Goal: Task Accomplishment & Management: Use online tool/utility

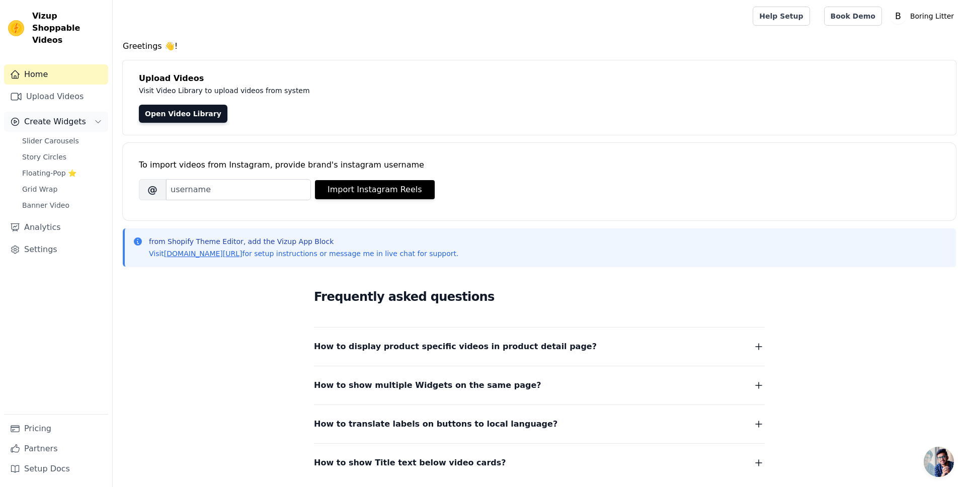
click at [54, 116] on span "Create Widgets" at bounding box center [55, 122] width 62 height 12
drag, startPoint x: 54, startPoint y: 112, endPoint x: 62, endPoint y: 93, distance: 20.5
click at [54, 116] on span "Create Widgets" at bounding box center [55, 122] width 62 height 12
click at [59, 116] on span "Create Widgets" at bounding box center [55, 122] width 62 height 12
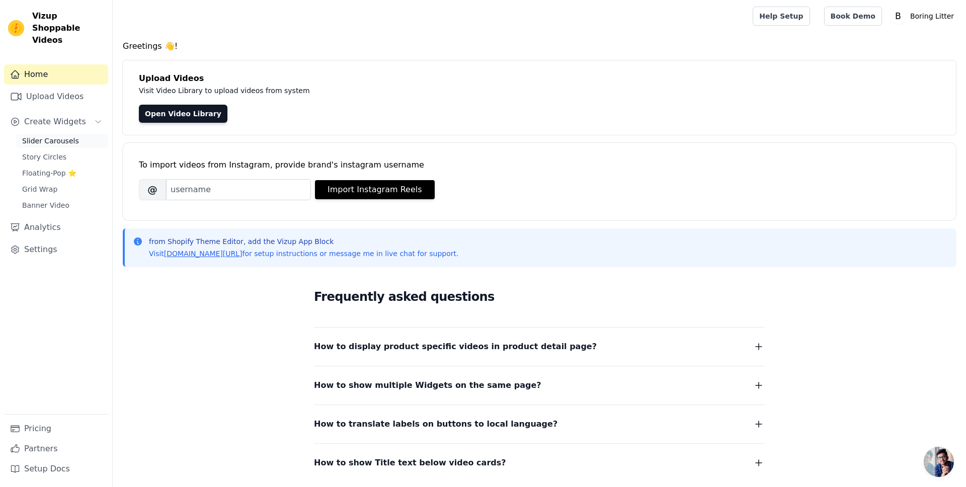
click at [56, 136] on span "Slider Carousels" at bounding box center [50, 141] width 57 height 10
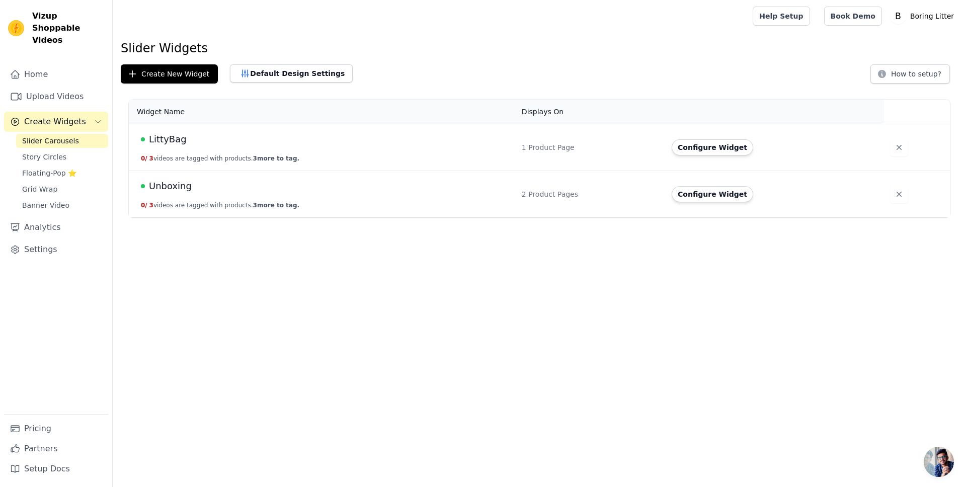
click at [178, 188] on span "Unboxing" at bounding box center [170, 186] width 43 height 14
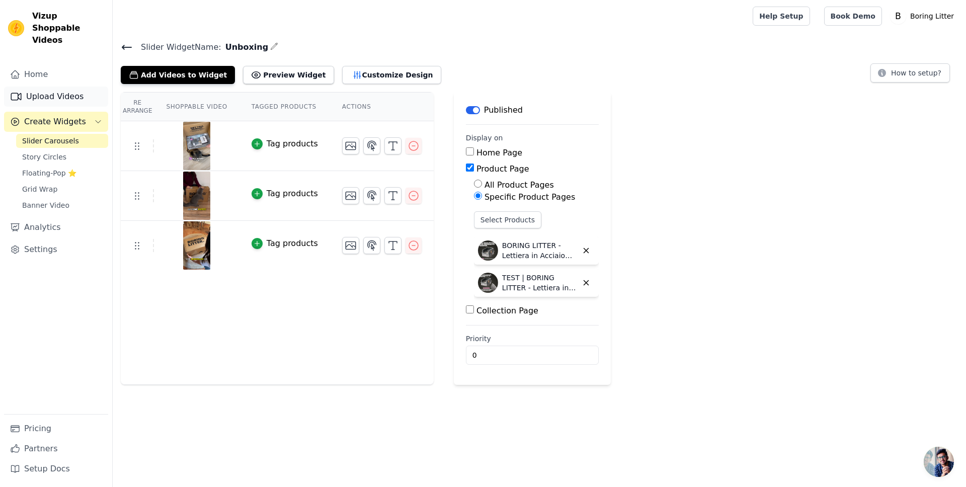
click at [57, 87] on link "Upload Videos" at bounding box center [56, 97] width 104 height 20
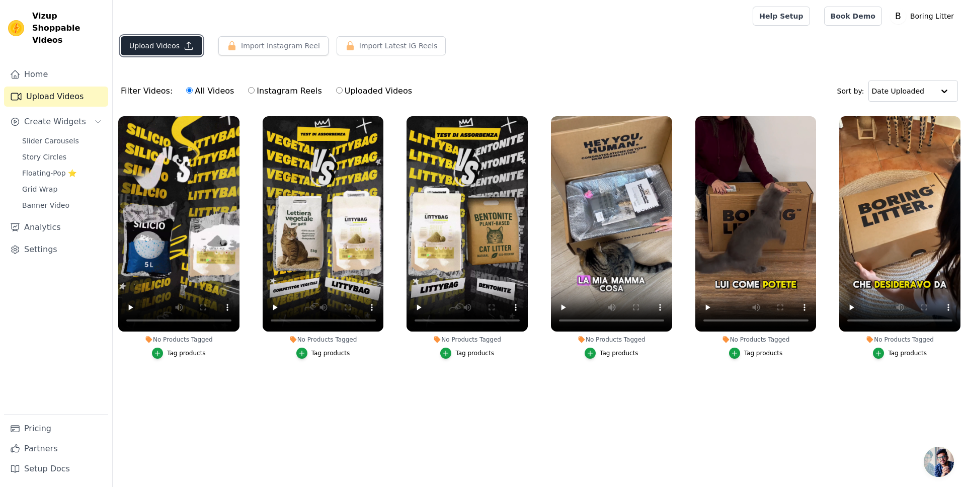
click at [172, 45] on button "Upload Videos" at bounding box center [161, 45] width 81 height 19
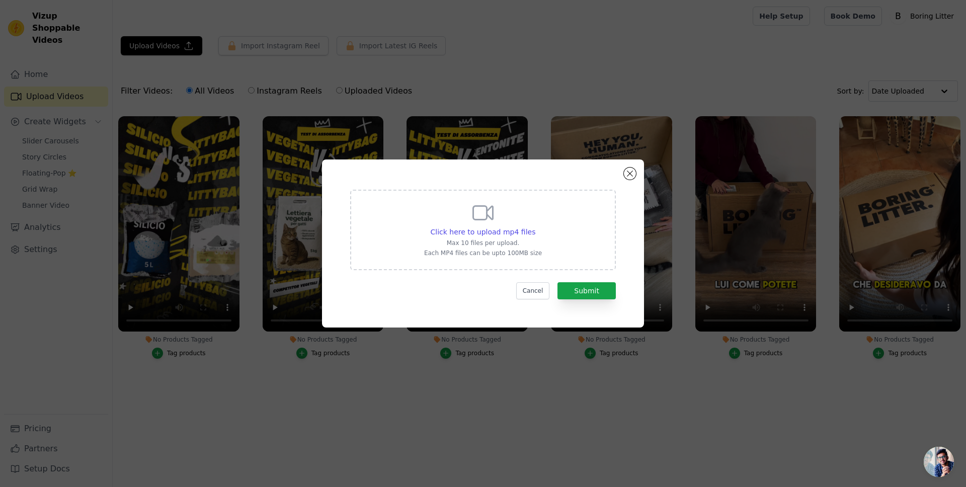
click at [521, 249] on p "Each MP4 files can be upto 100MB size" at bounding box center [483, 253] width 118 height 8
click at [535, 227] on input "Click here to upload mp4 files Max 10 files per upload. Each MP4 files can be u…" at bounding box center [535, 226] width 1 height 1
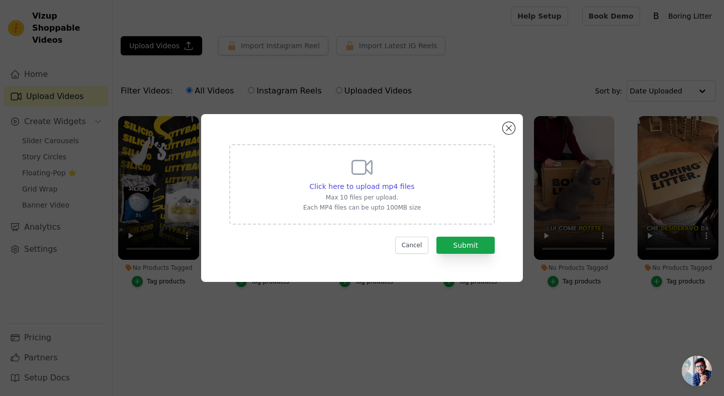
click at [361, 181] on div "Click here to upload mp4 files Max 10 files per upload. Each MP4 files can be u…" at bounding box center [362, 183] width 118 height 56
click at [414, 181] on input "Click here to upload mp4 files Max 10 files per upload. Each MP4 files can be u…" at bounding box center [414, 181] width 1 height 1
type input "C:\fakepath\UGC ALICE.mp4"
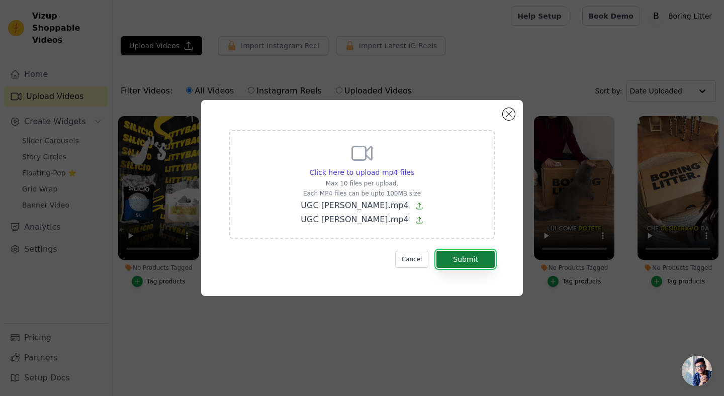
click at [466, 262] on button "Submit" at bounding box center [466, 259] width 58 height 17
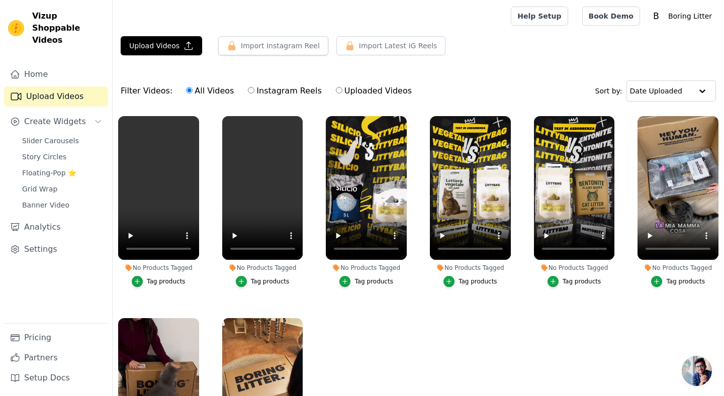
click at [317, 287] on ul "No Products Tagged Tag products No Products Tagged Tag products No Products Tag…" at bounding box center [419, 293] width 612 height 364
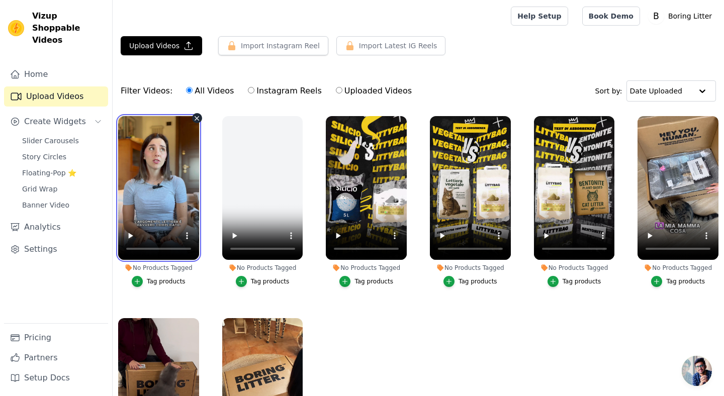
click at [159, 201] on video at bounding box center [158, 188] width 81 height 144
click at [167, 183] on video at bounding box center [158, 188] width 81 height 144
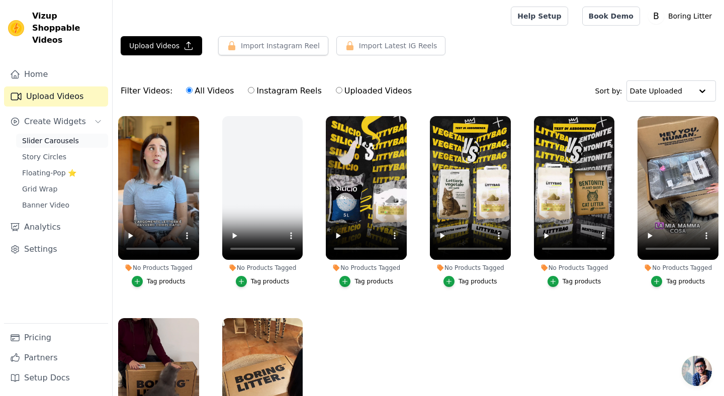
click at [61, 136] on span "Slider Carousels" at bounding box center [50, 141] width 57 height 10
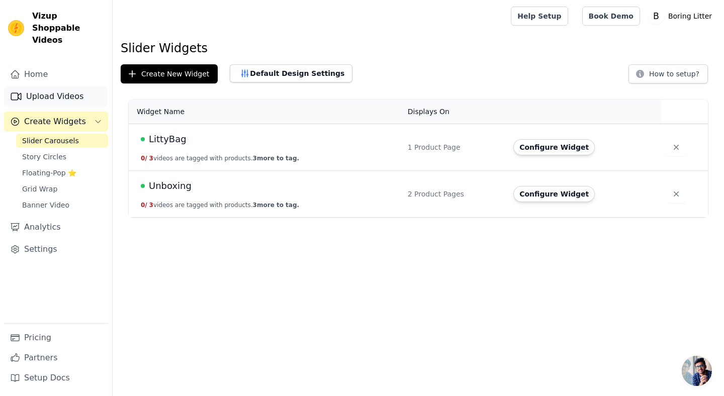
click at [60, 87] on link "Upload Videos" at bounding box center [56, 97] width 104 height 20
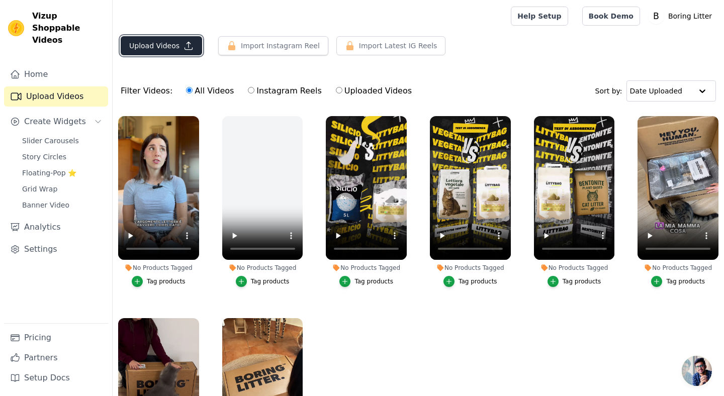
click at [169, 45] on button "Upload Videos" at bounding box center [161, 45] width 81 height 19
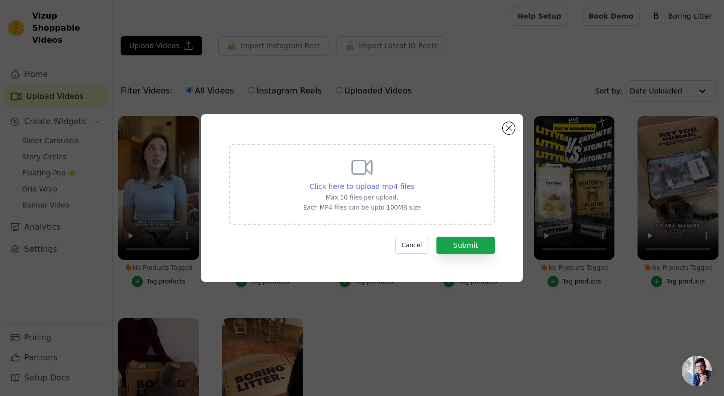
click at [365, 184] on span "Click here to upload mp4 files" at bounding box center [362, 187] width 105 height 8
click at [414, 182] on input "Click here to upload mp4 files Max 10 files per upload. Each MP4 files can be u…" at bounding box center [414, 181] width 1 height 1
type input "C:\fakepath\UGC Marta (1).mp4"
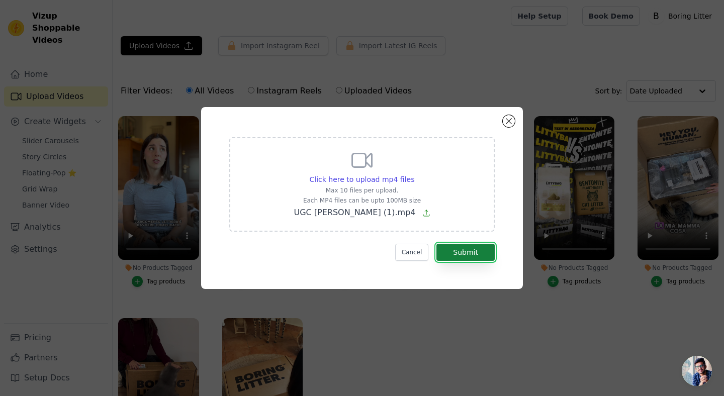
click at [458, 253] on button "Submit" at bounding box center [466, 252] width 58 height 17
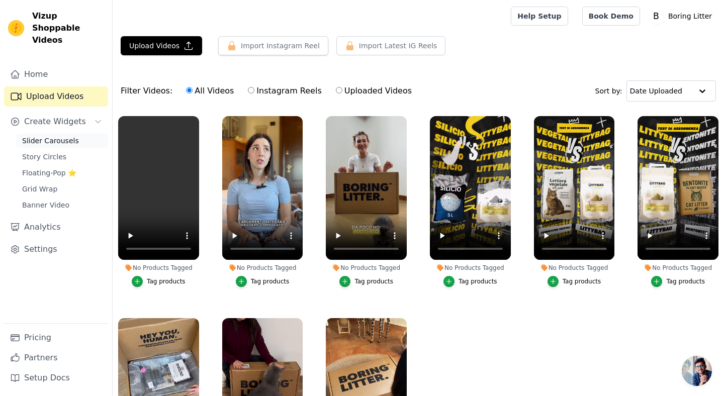
click at [46, 136] on span "Slider Carousels" at bounding box center [50, 141] width 57 height 10
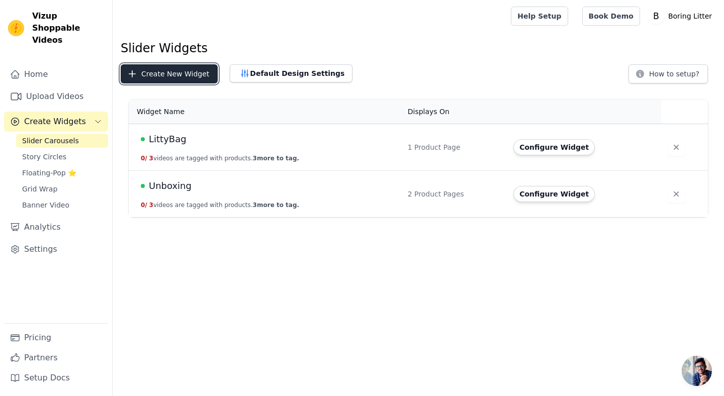
click at [182, 73] on button "Create New Widget" at bounding box center [169, 73] width 97 height 19
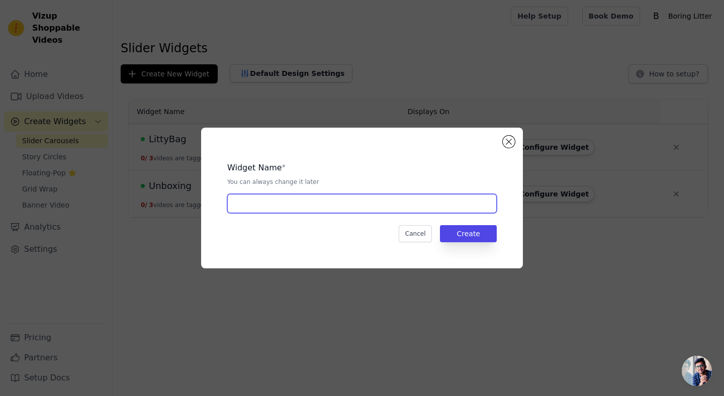
click at [300, 207] on input "text" at bounding box center [362, 203] width 270 height 19
type input "Unboxing [PERSON_NAME]"
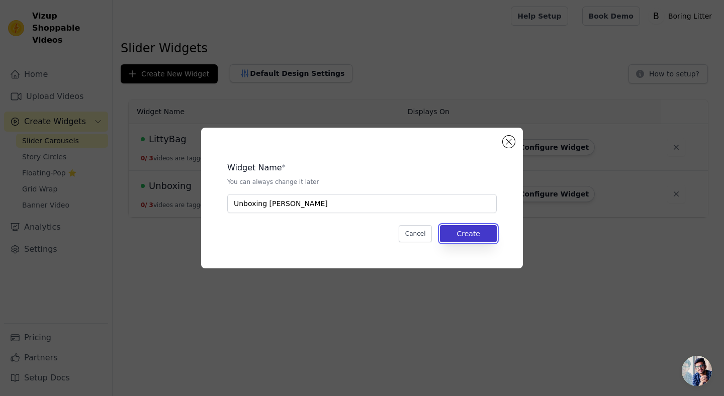
click at [466, 228] on button "Create" at bounding box center [468, 233] width 57 height 17
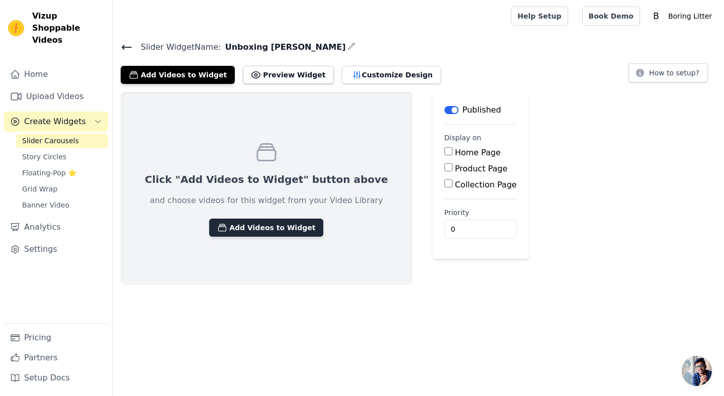
click at [254, 226] on button "Add Videos to Widget" at bounding box center [266, 228] width 114 height 18
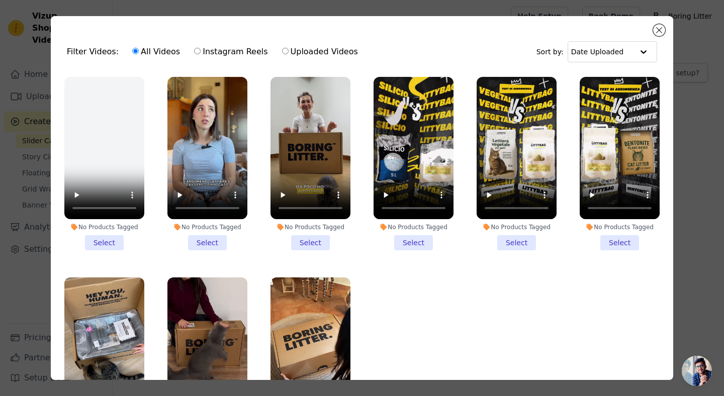
click at [108, 242] on li "No Products Tagged Select" at bounding box center [104, 164] width 80 height 174
click at [0, 0] on input "No Products Tagged Select" at bounding box center [0, 0] width 0 height 0
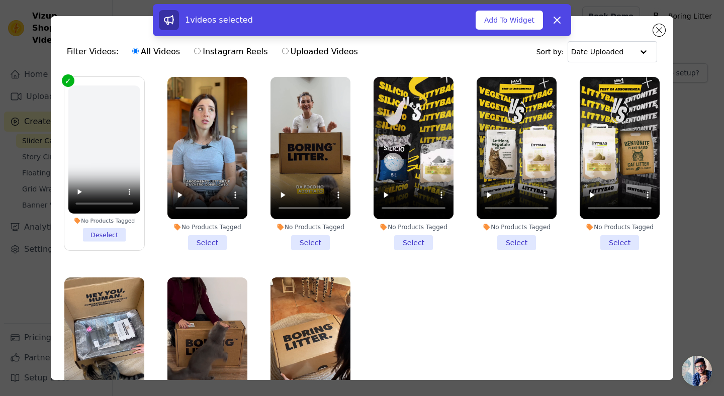
click at [198, 245] on li "No Products Tagged Select" at bounding box center [208, 164] width 80 height 174
click at [0, 0] on input "No Products Tagged Select" at bounding box center [0, 0] width 0 height 0
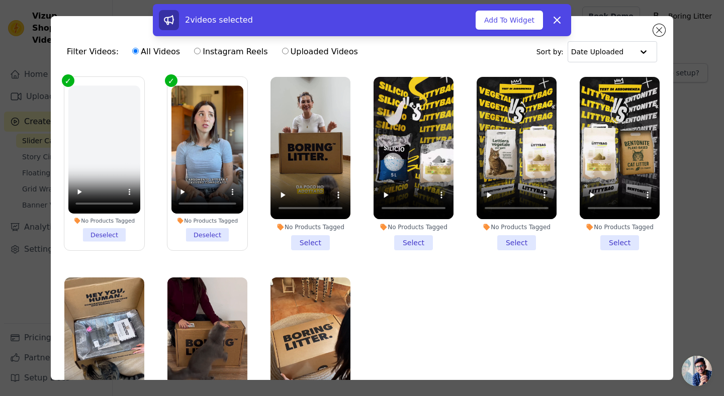
click at [301, 240] on li "No Products Tagged Select" at bounding box center [311, 164] width 80 height 174
click at [0, 0] on input "No Products Tagged Select" at bounding box center [0, 0] width 0 height 0
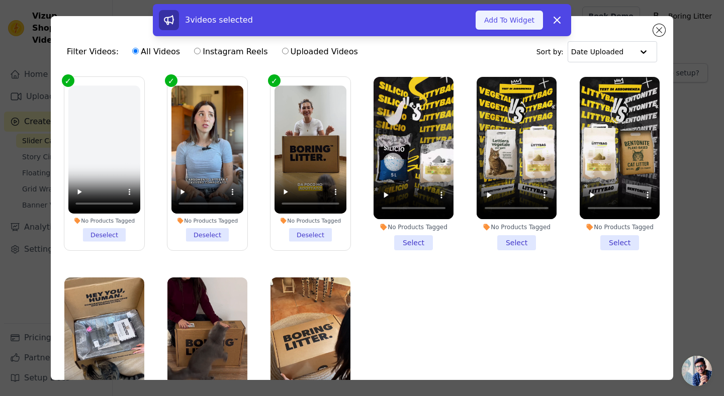
click at [517, 21] on button "Add To Widget" at bounding box center [509, 20] width 67 height 19
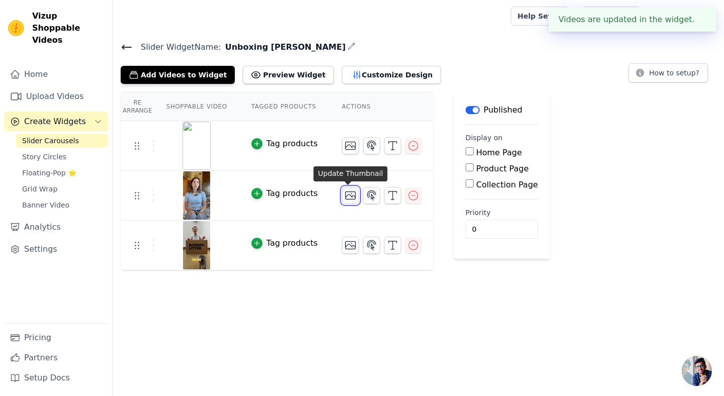
click at [347, 200] on icon "button" at bounding box center [351, 196] width 12 height 12
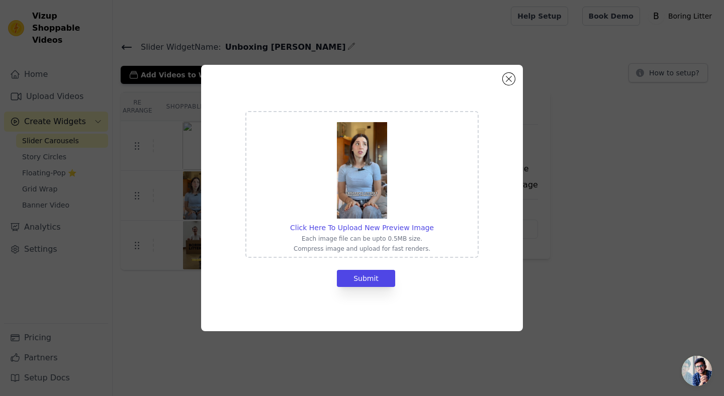
click at [361, 193] on img at bounding box center [362, 170] width 50 height 97
click at [434, 222] on input "Click Here To Upload New Preview Image Each image file can be upto 0.5MB size. …" at bounding box center [434, 222] width 1 height 1
click at [510, 84] on button "Close modal" at bounding box center [509, 79] width 12 height 12
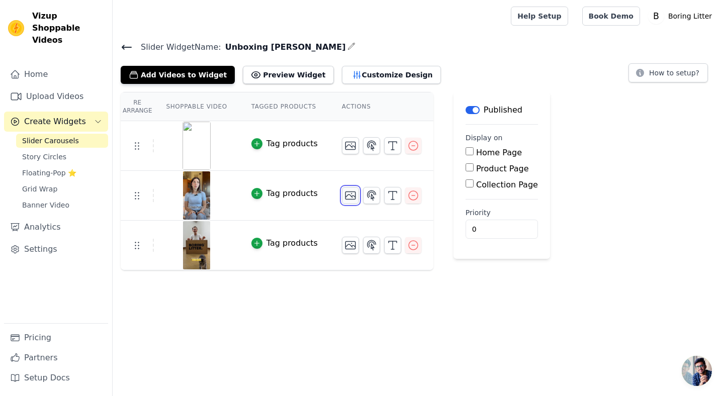
click at [347, 200] on icon "button" at bounding box center [351, 196] width 12 height 12
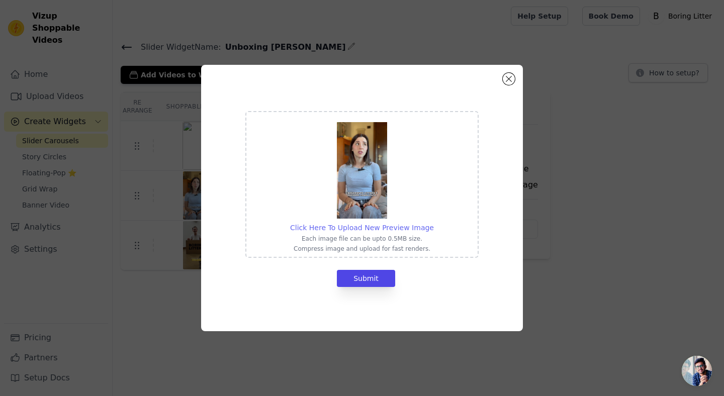
click at [382, 228] on span "Click Here To Upload New Preview Image" at bounding box center [362, 228] width 144 height 8
click at [434, 223] on input "Click Here To Upload New Preview Image Each image file can be upto 0.5MB size. …" at bounding box center [434, 222] width 1 height 1
type input "C:\fakepath\Screenshot 2025-10-03 alle 16.38.56.png"
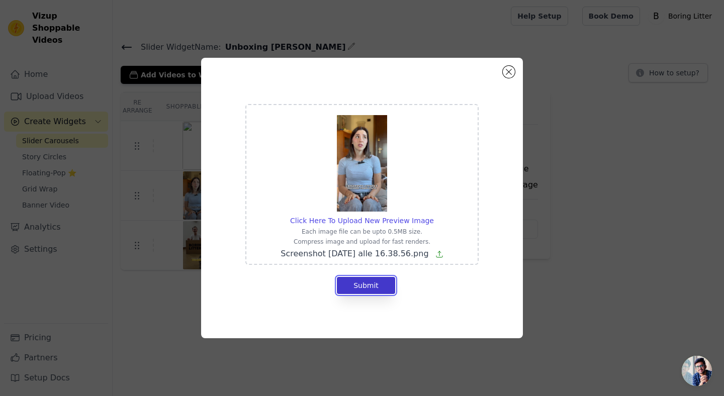
click at [391, 285] on button "Submit" at bounding box center [366, 285] width 58 height 17
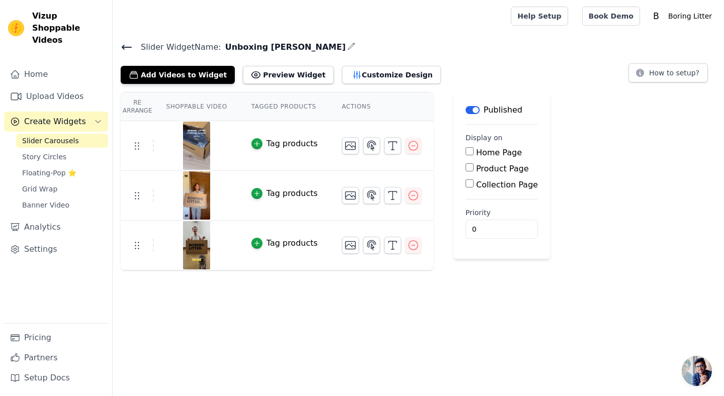
click at [497, 166] on label "Product Page" at bounding box center [502, 169] width 53 height 10
click at [474, 166] on input "Product Page" at bounding box center [470, 168] width 8 height 8
checkbox input "true"
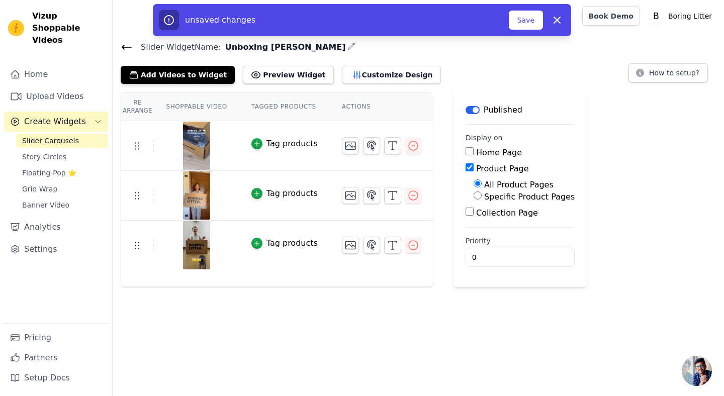
click at [485, 194] on label "Specific Product Pages" at bounding box center [529, 197] width 91 height 10
click at [482, 194] on input "Specific Product Pages" at bounding box center [478, 196] width 8 height 8
radio input "true"
click at [486, 223] on button "Select Products" at bounding box center [507, 219] width 67 height 17
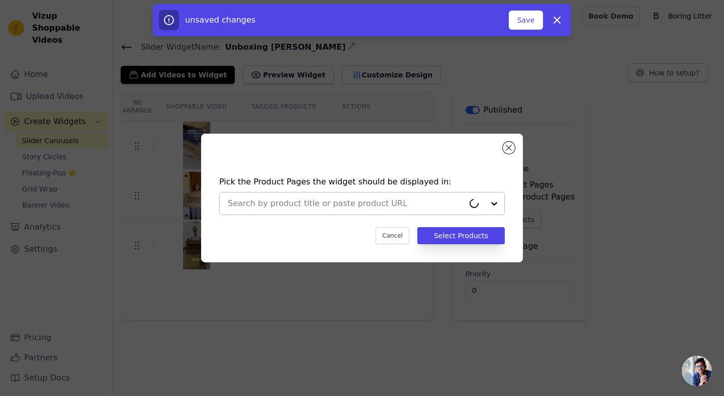
click at [433, 200] on input "text" at bounding box center [346, 204] width 236 height 12
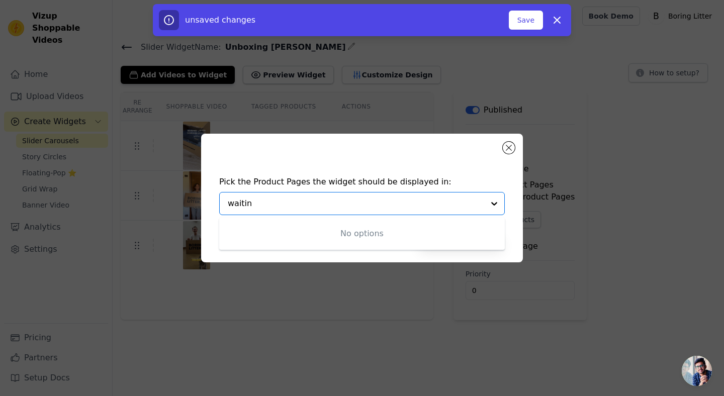
type input "waiting"
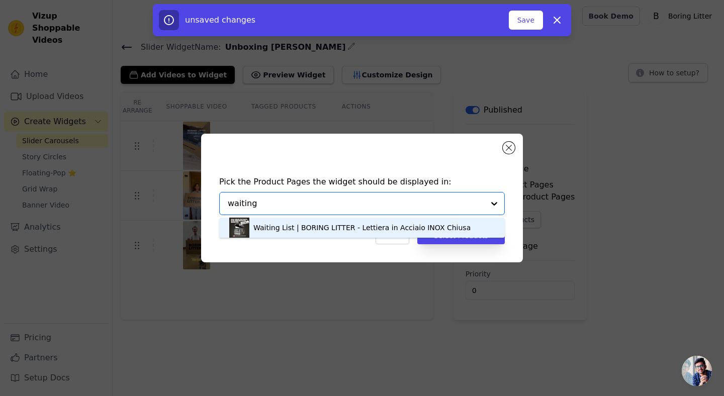
click at [380, 224] on div "Waiting List | BORING LITTER - Lettiera in Acciaio INOX Chiusa" at bounding box center [362, 228] width 217 height 10
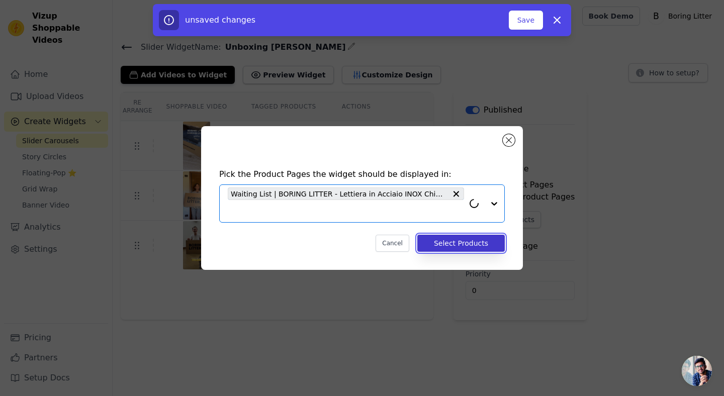
click at [460, 246] on button "Select Products" at bounding box center [462, 243] width 88 height 17
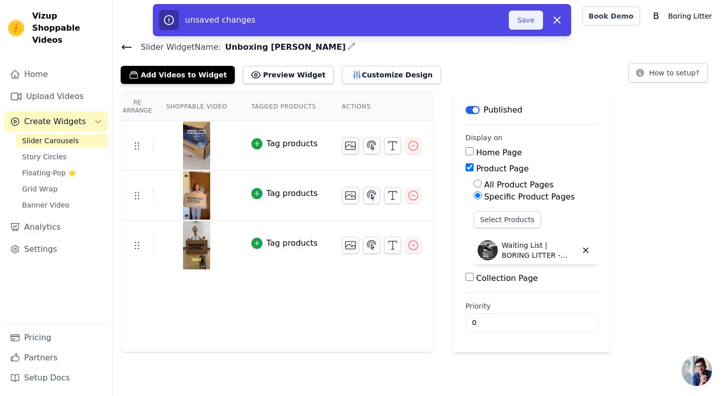
click at [519, 20] on button "Save" at bounding box center [526, 20] width 34 height 19
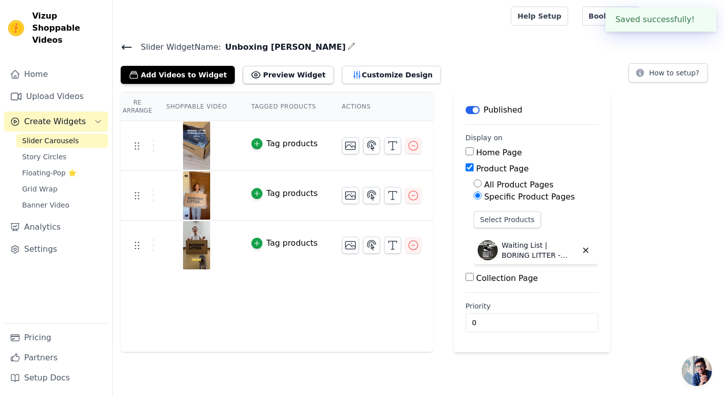
click at [129, 44] on icon at bounding box center [127, 47] width 12 height 12
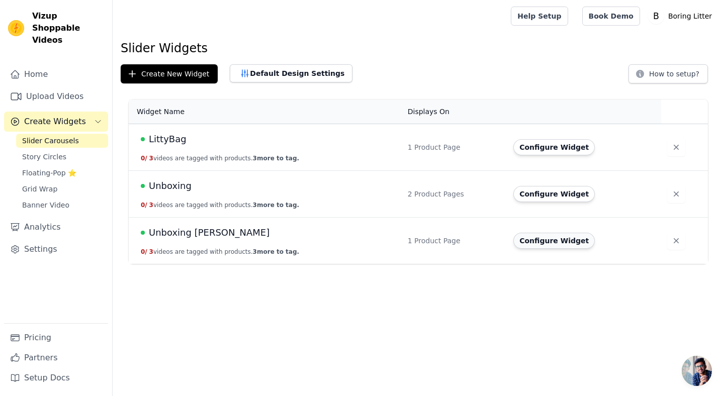
click at [553, 239] on button "Configure Widget" at bounding box center [554, 241] width 81 height 16
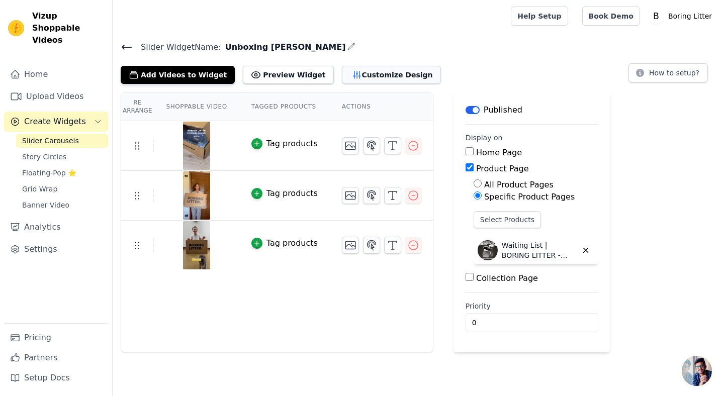
click at [355, 76] on button "Customize Design" at bounding box center [391, 75] width 99 height 18
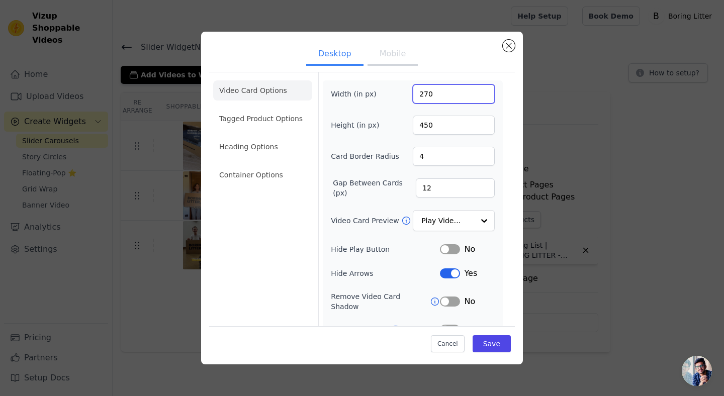
click at [426, 93] on input "270" at bounding box center [454, 94] width 82 height 19
type input "135"
type input "225"
click at [422, 92] on input "135" at bounding box center [454, 94] width 82 height 19
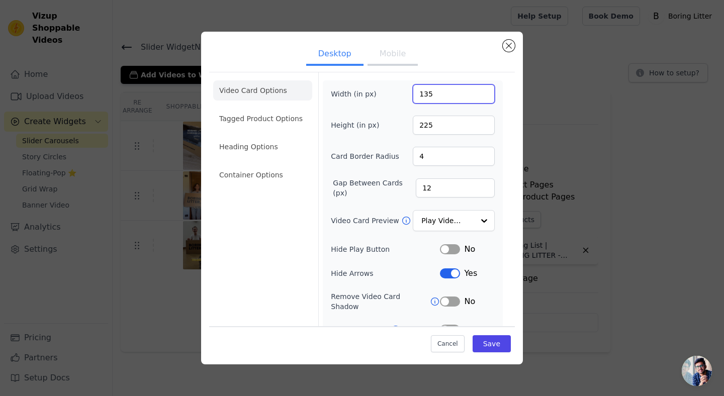
click at [422, 92] on input "135" at bounding box center [454, 94] width 82 height 19
click at [383, 52] on button "Mobile" at bounding box center [393, 55] width 50 height 22
click at [340, 55] on button "Desktop" at bounding box center [334, 55] width 57 height 22
click at [487, 341] on button "Save" at bounding box center [492, 344] width 38 height 17
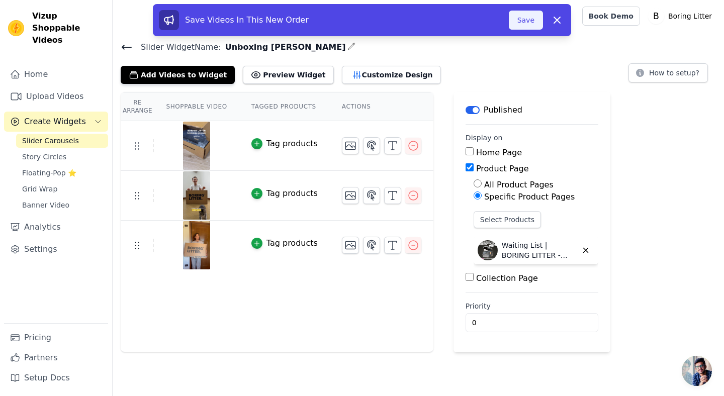
click at [529, 24] on button "Save" at bounding box center [526, 20] width 34 height 19
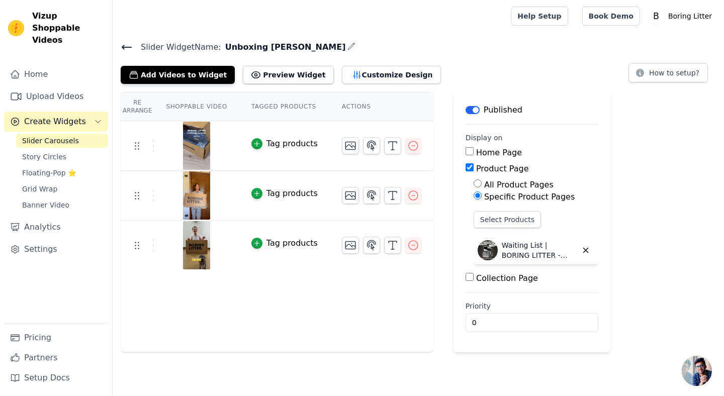
click at [124, 47] on icon at bounding box center [126, 47] width 9 height 4
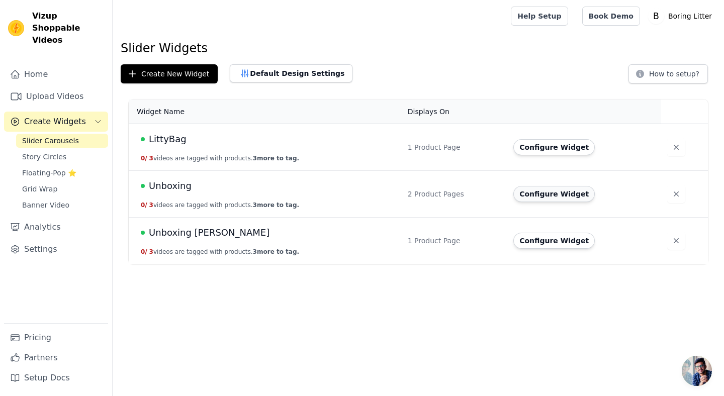
click at [537, 190] on button "Configure Widget" at bounding box center [554, 194] width 81 height 16
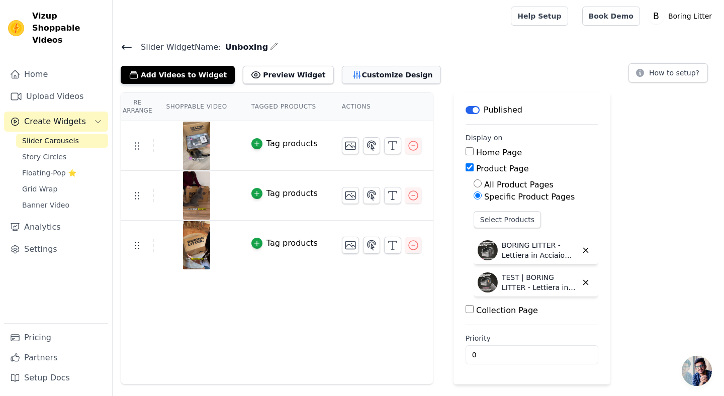
click at [376, 72] on button "Customize Design" at bounding box center [391, 75] width 99 height 18
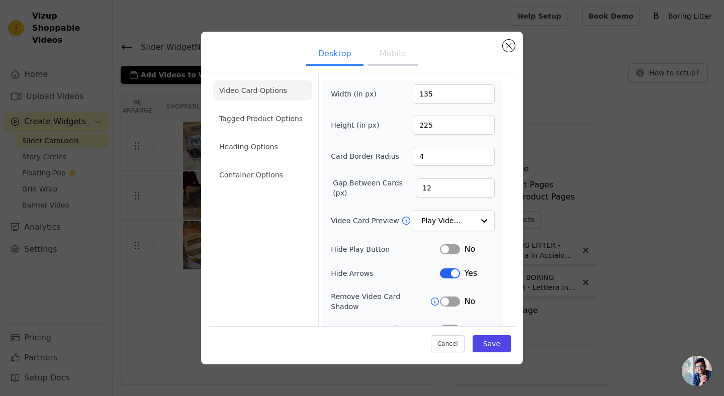
click at [380, 58] on button "Mobile" at bounding box center [393, 55] width 50 height 22
click at [509, 47] on button "Close modal" at bounding box center [509, 46] width 12 height 12
